Goal: Check status

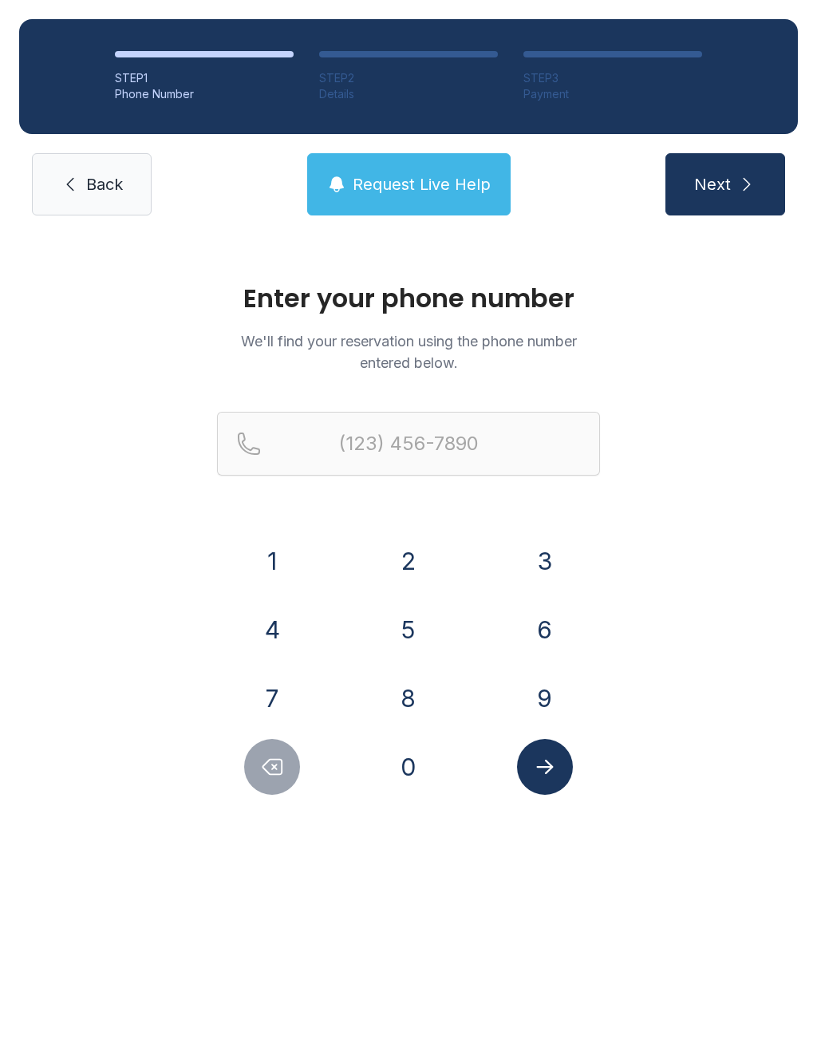
click at [540, 631] on button "6" at bounding box center [545, 630] width 56 height 56
click at [280, 686] on button "7" at bounding box center [272, 698] width 56 height 56
click at [389, 711] on button "8" at bounding box center [409, 698] width 56 height 56
click at [556, 633] on button "6" at bounding box center [545, 630] width 56 height 56
click at [563, 561] on button "3" at bounding box center [545, 561] width 56 height 56
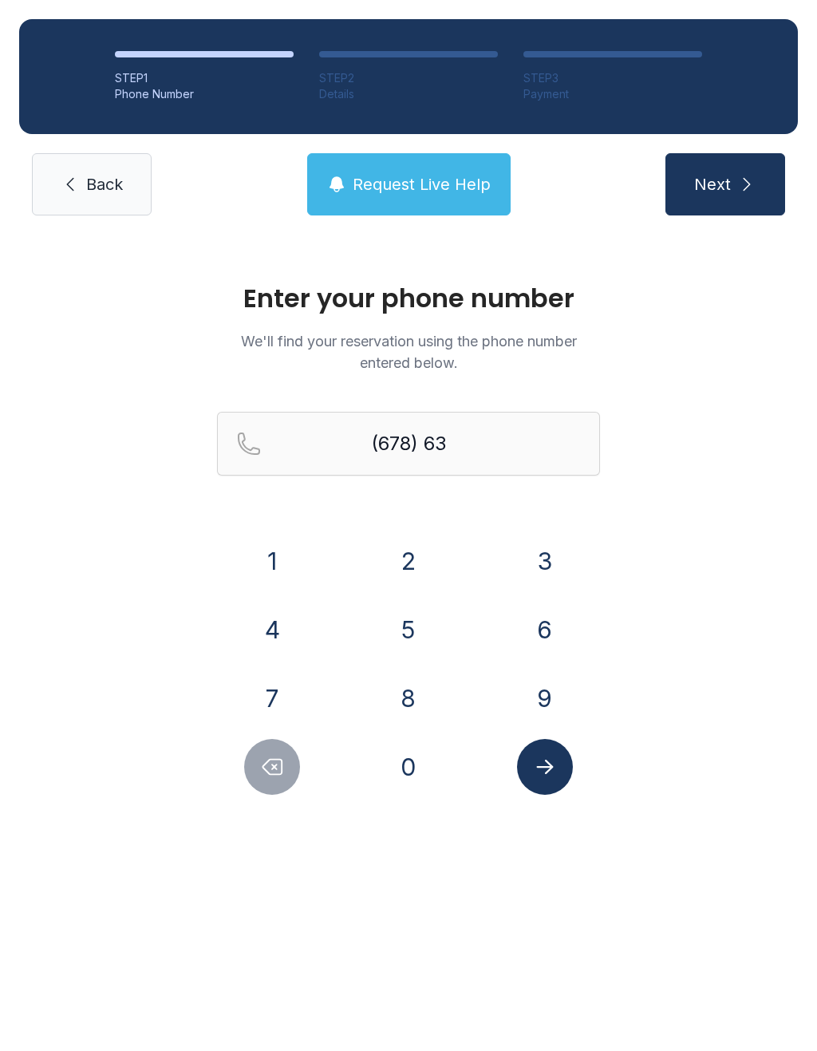
click at [419, 788] on button "0" at bounding box center [409, 767] width 56 height 56
click at [558, 550] on button "3" at bounding box center [545, 561] width 56 height 56
click at [294, 619] on button "4" at bounding box center [272, 630] width 56 height 56
click at [526, 561] on button "3" at bounding box center [545, 561] width 56 height 56
click at [295, 552] on button "1" at bounding box center [272, 561] width 56 height 56
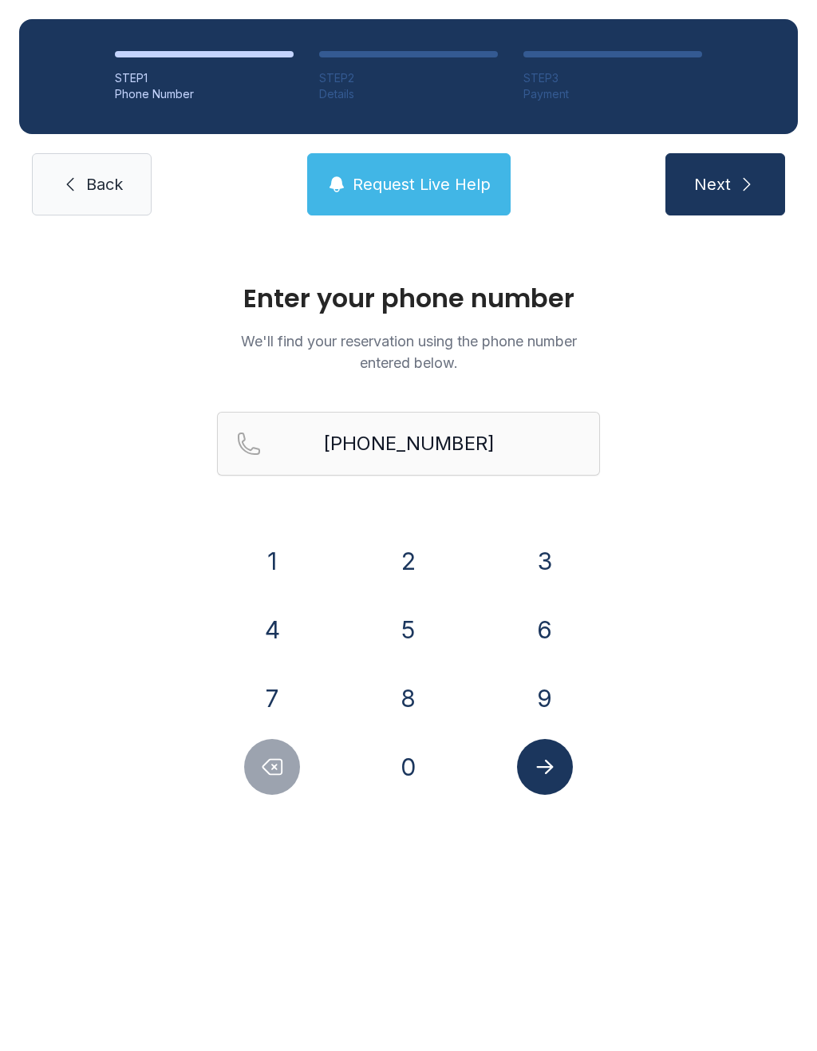
click at [540, 765] on icon "Submit lookup form" at bounding box center [545, 767] width 24 height 24
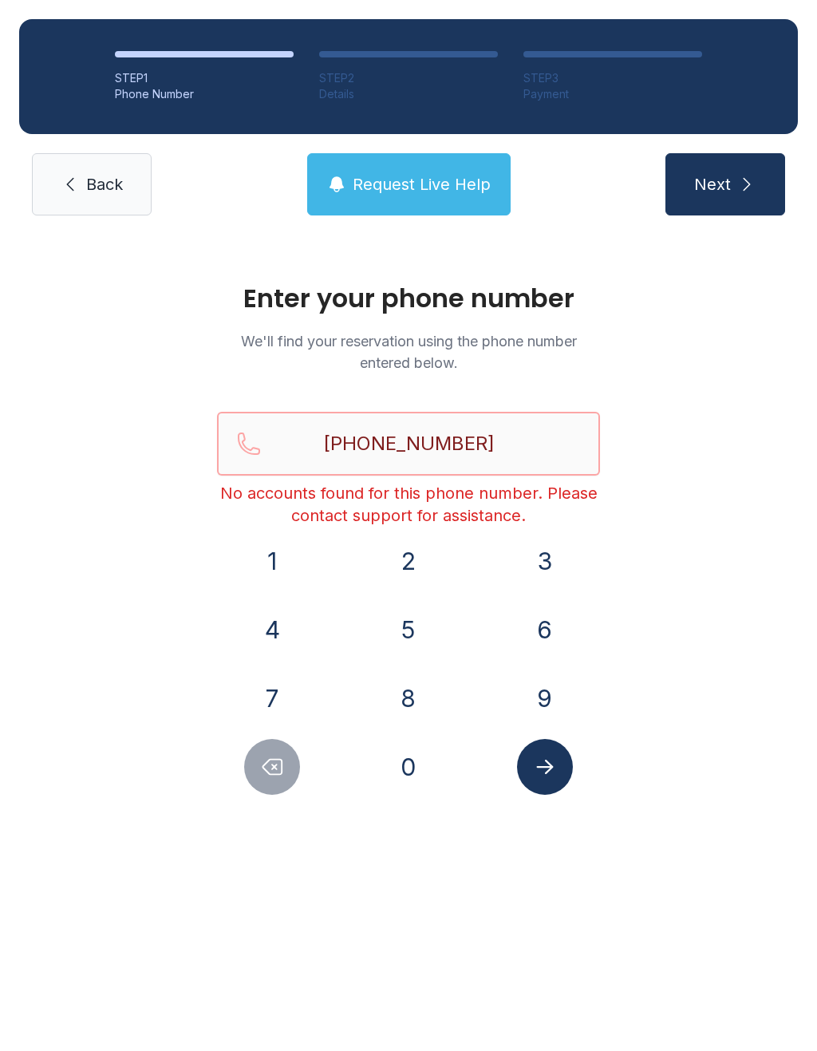
click at [516, 441] on input "[PHONE_NUMBER]" at bounding box center [408, 444] width 383 height 64
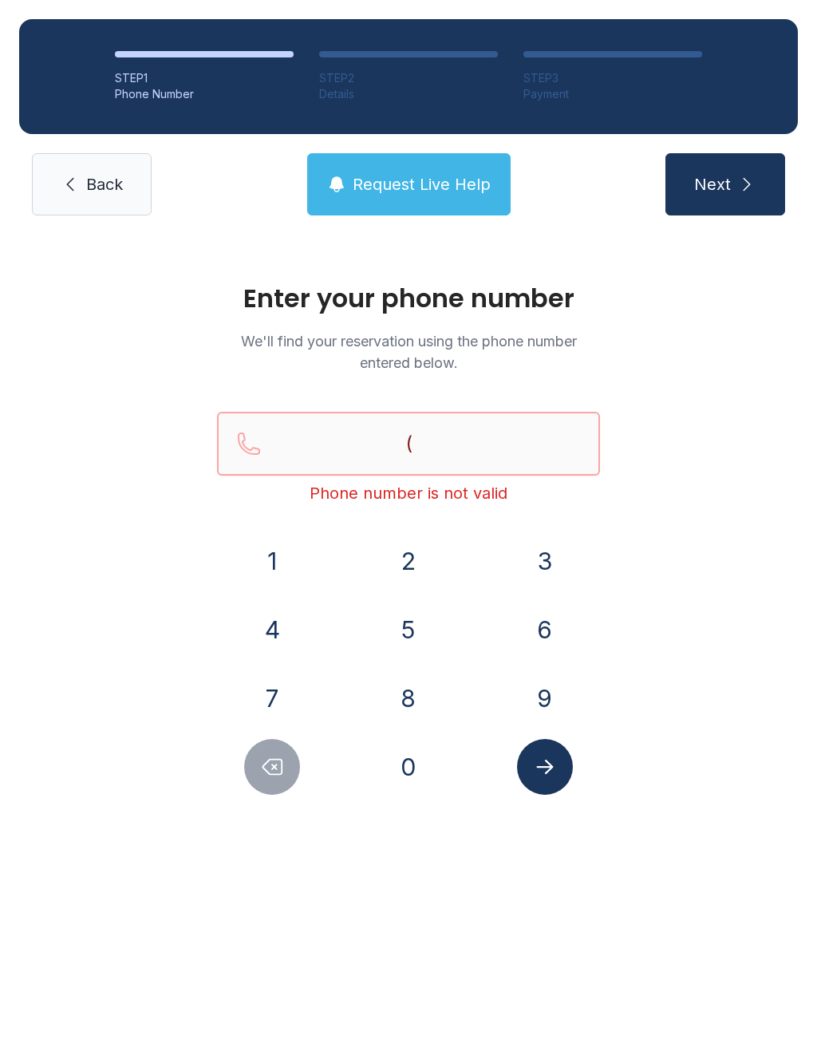
type input "("
